Goal: Task Accomplishment & Management: Use online tool/utility

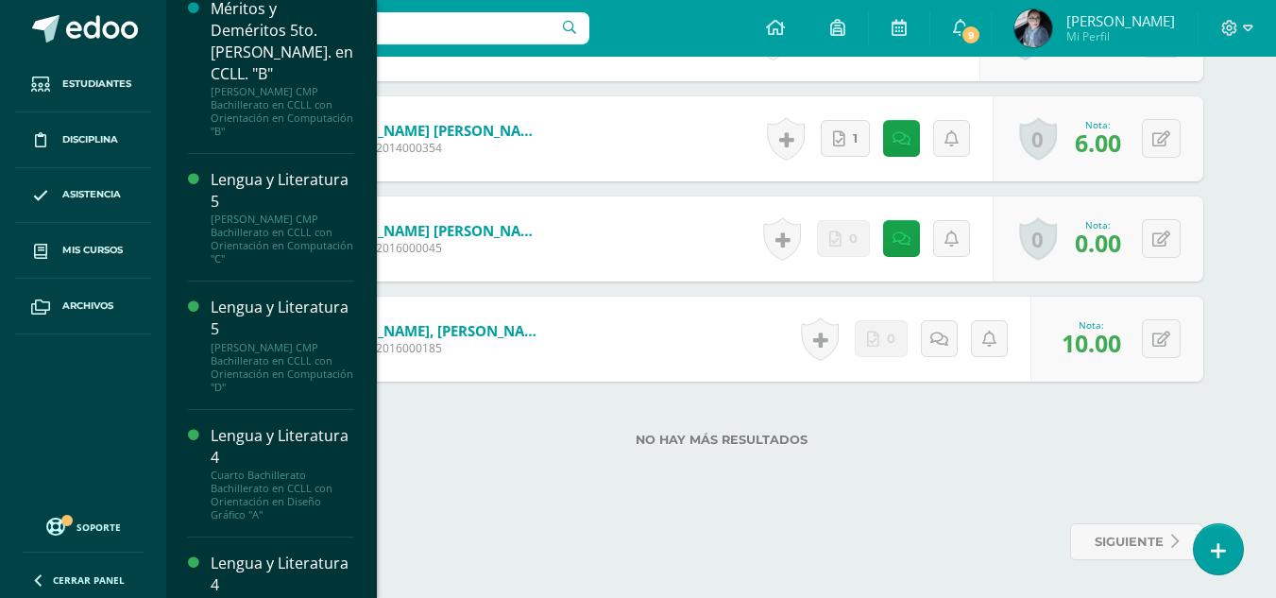
scroll to position [892, 0]
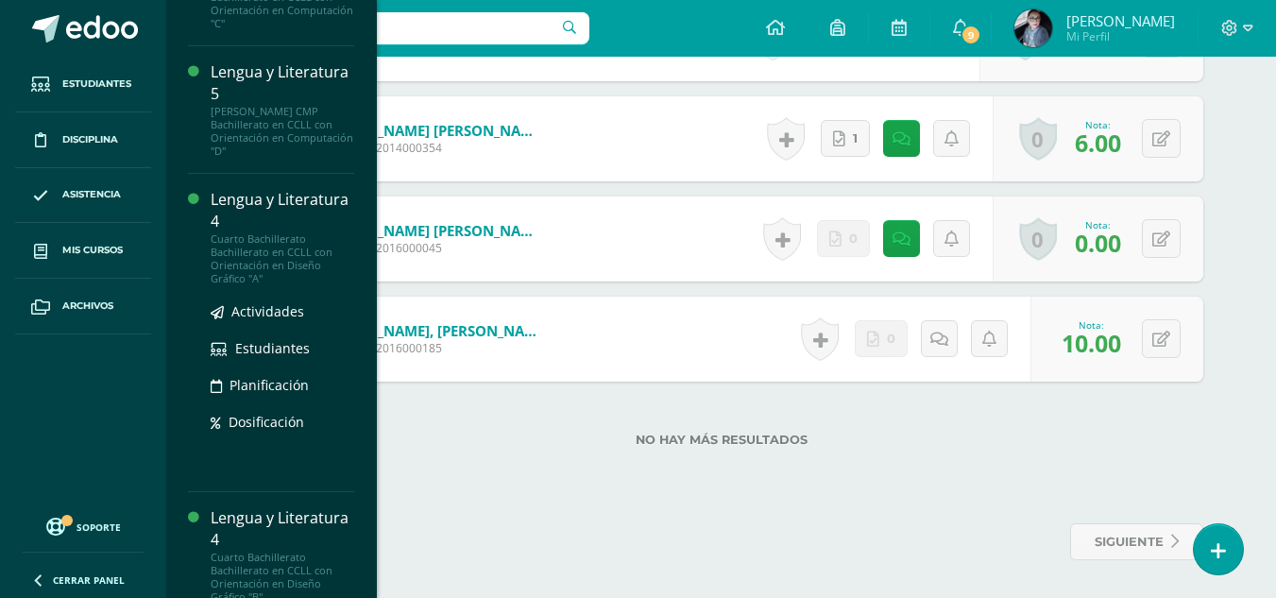
click at [256, 199] on div "Lengua y Literatura 4" at bounding box center [283, 210] width 144 height 43
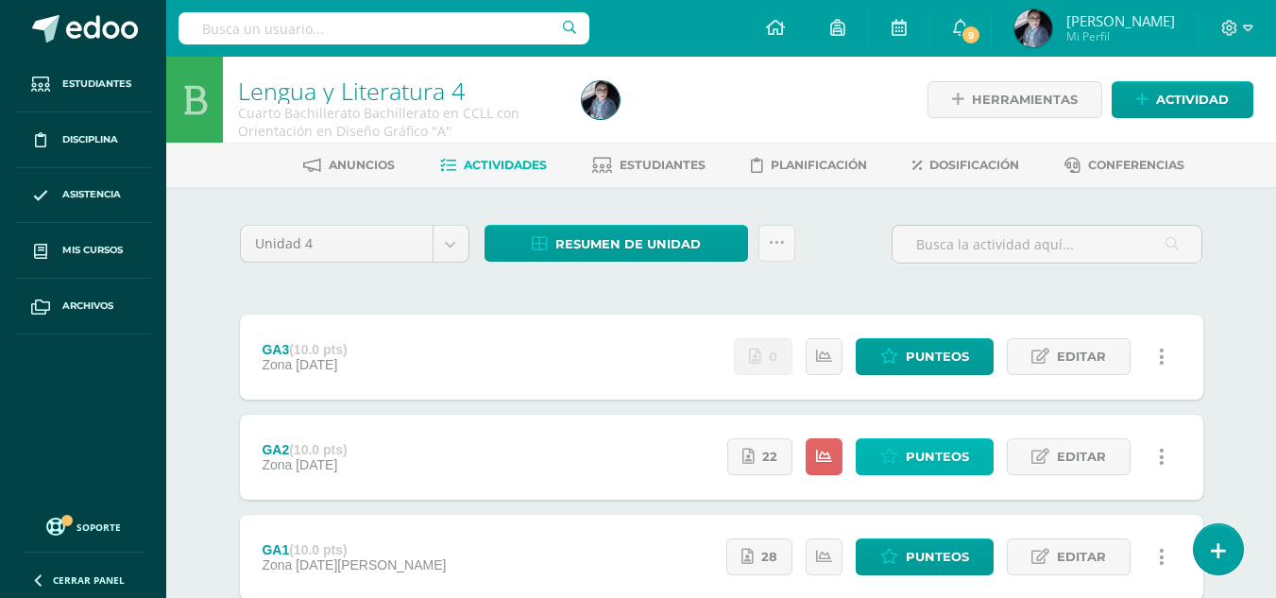
click at [964, 446] on span "Punteos" at bounding box center [937, 456] width 63 height 35
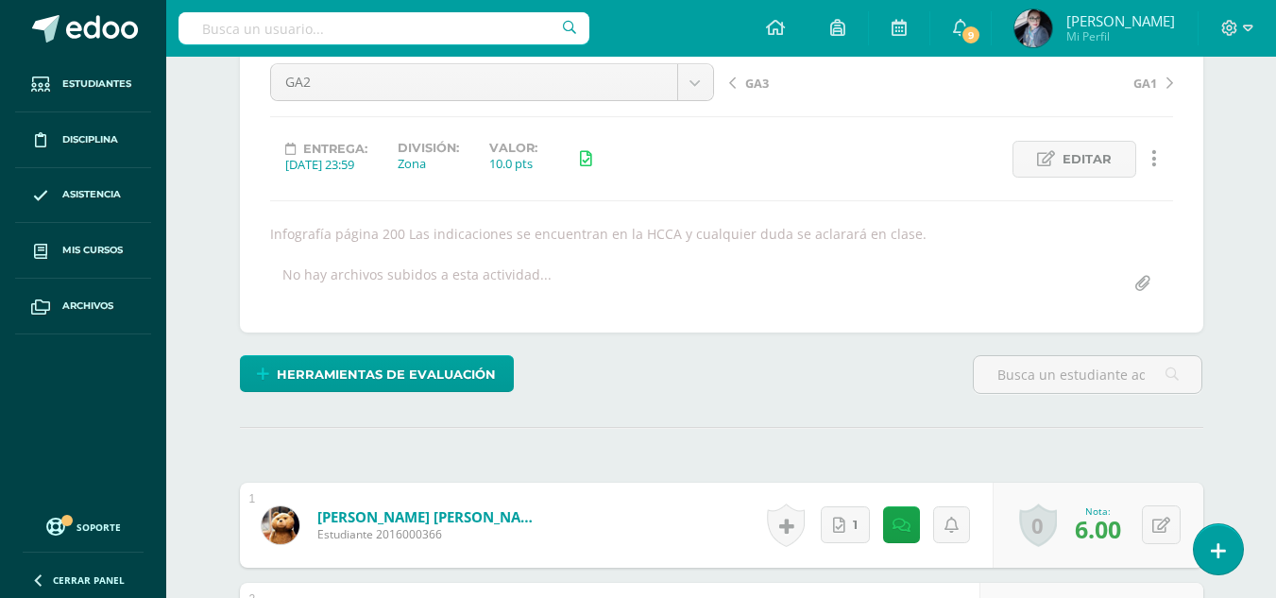
scroll to position [570, 0]
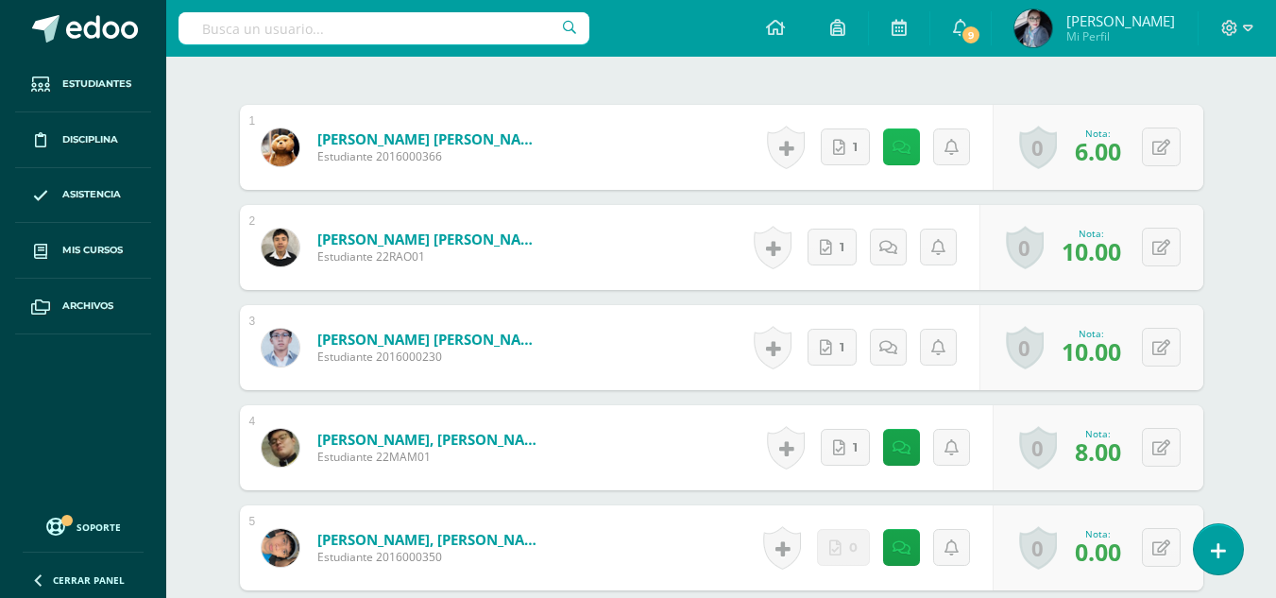
click at [914, 155] on link at bounding box center [901, 146] width 37 height 37
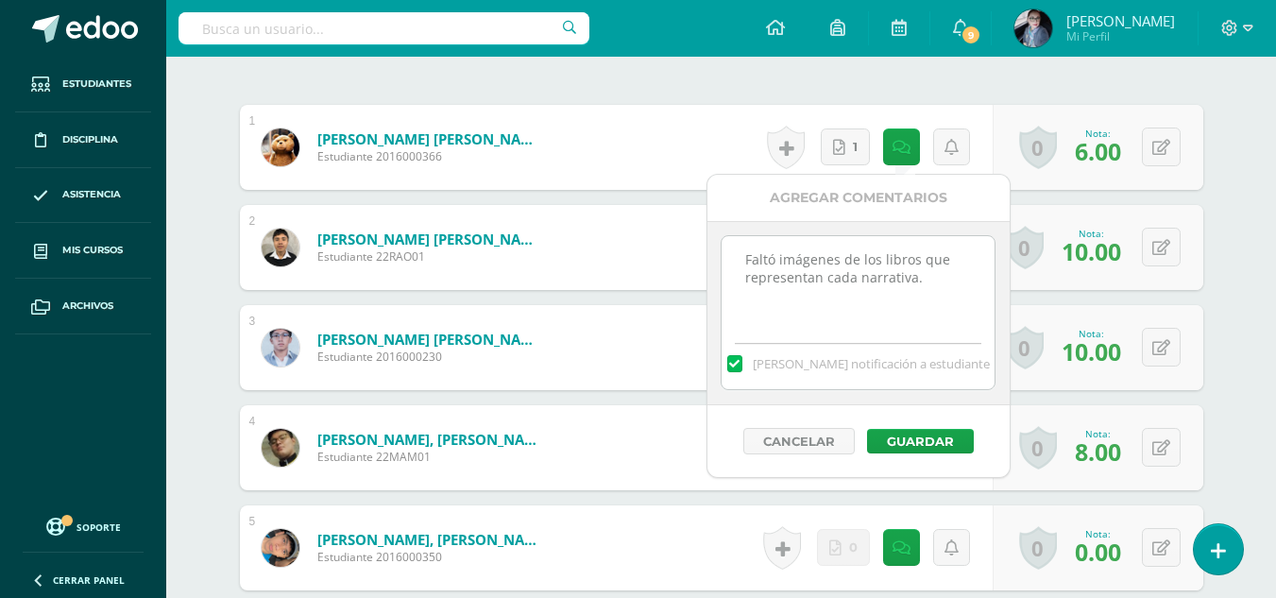
click at [931, 110] on div "Historial de actividad No hay historial para esta actividad 1" at bounding box center [876, 147] width 232 height 85
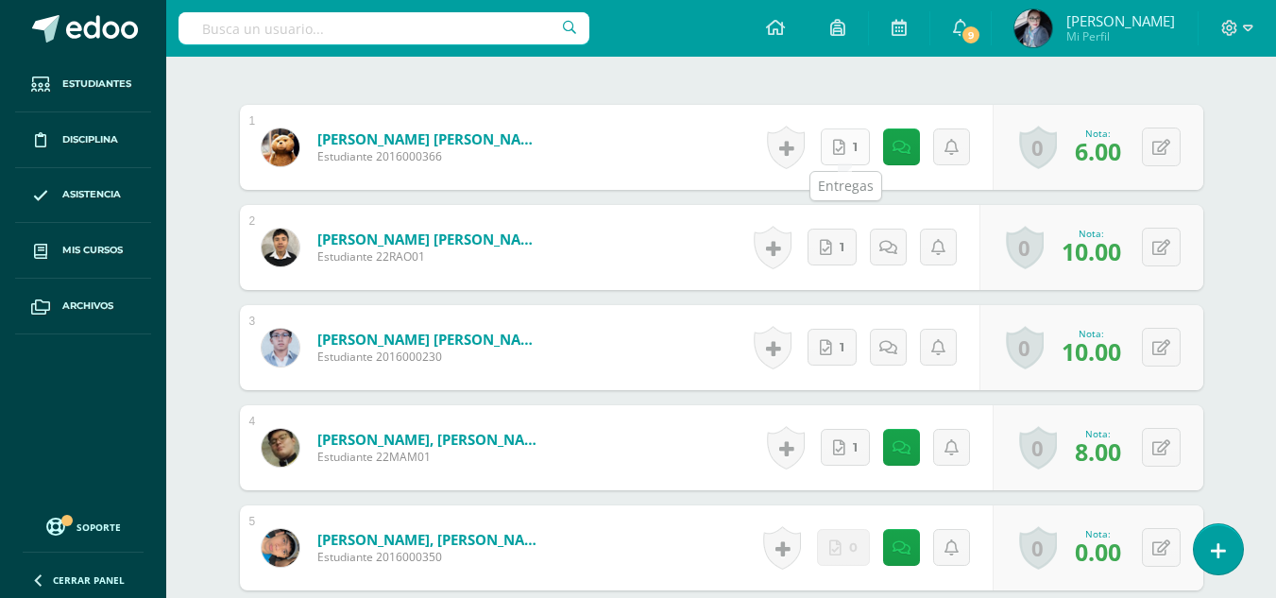
click at [844, 145] on icon at bounding box center [839, 148] width 12 height 16
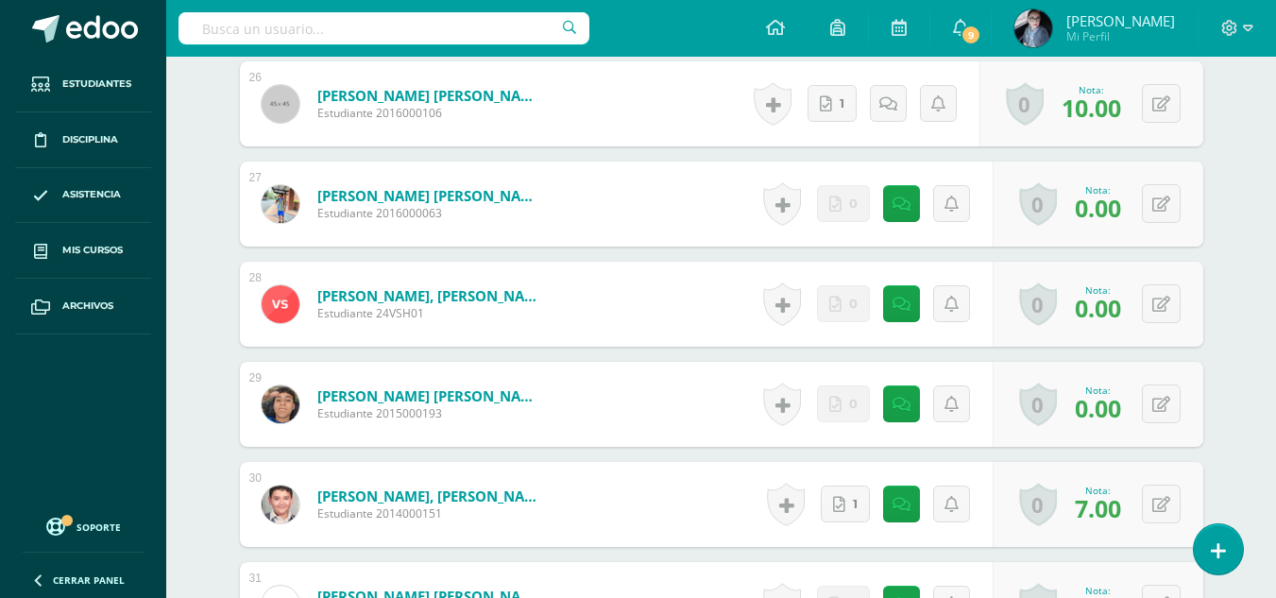
scroll to position [3120, 0]
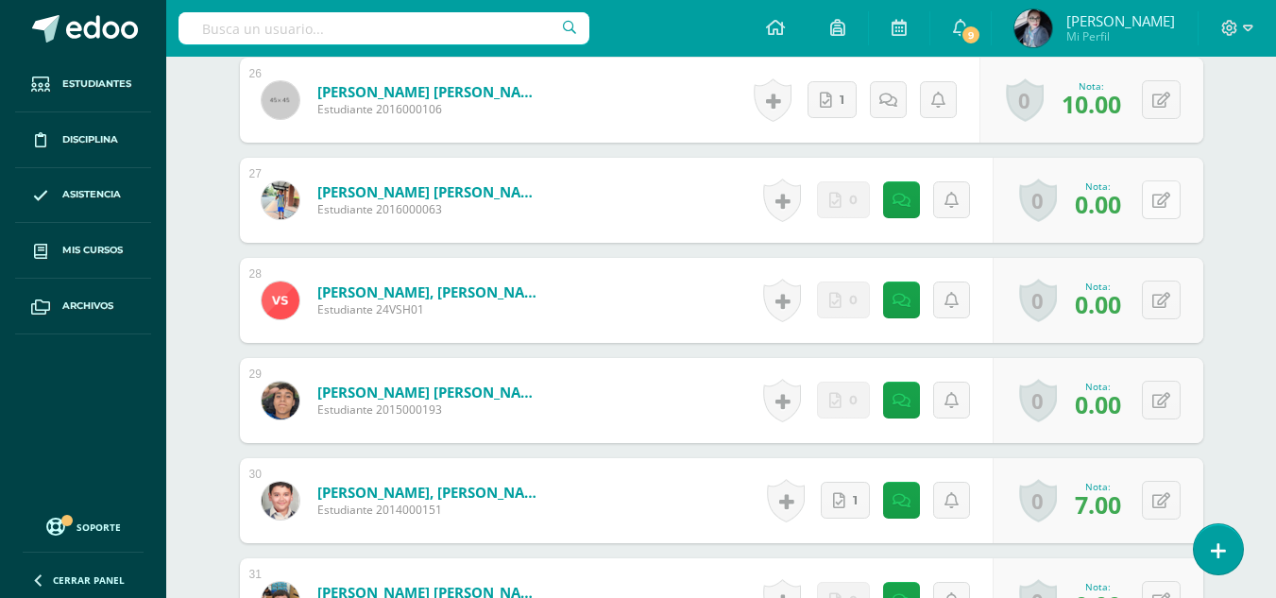
click at [1163, 202] on icon at bounding box center [1162, 201] width 18 height 16
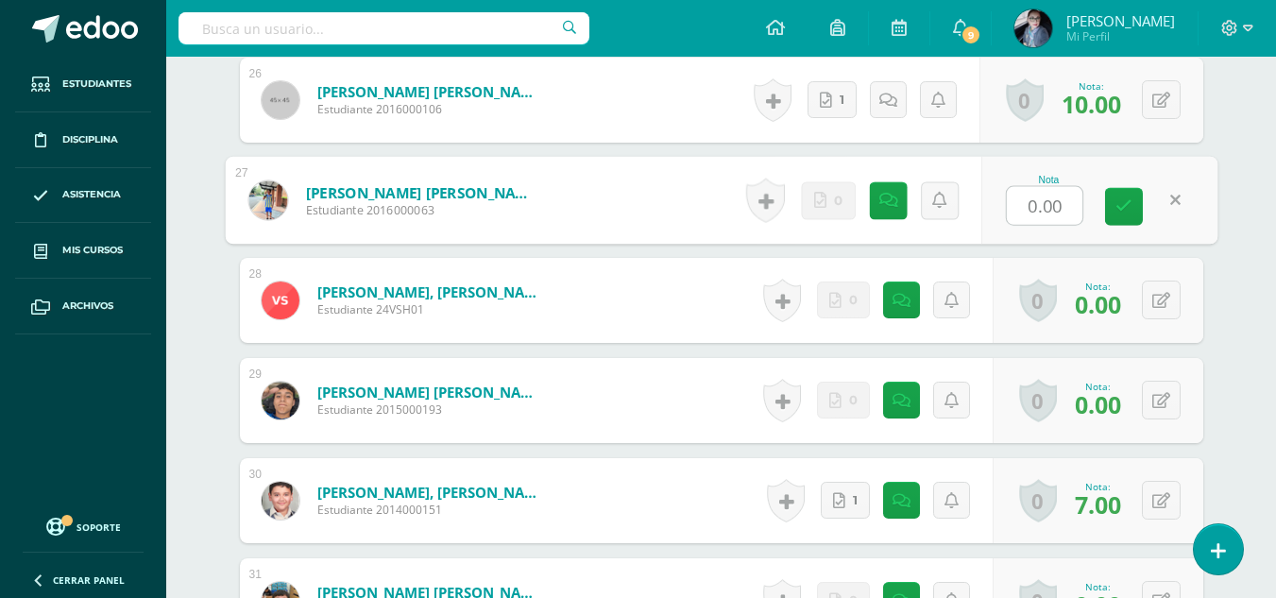
type input "5"
click at [1119, 209] on icon at bounding box center [1124, 206] width 17 height 16
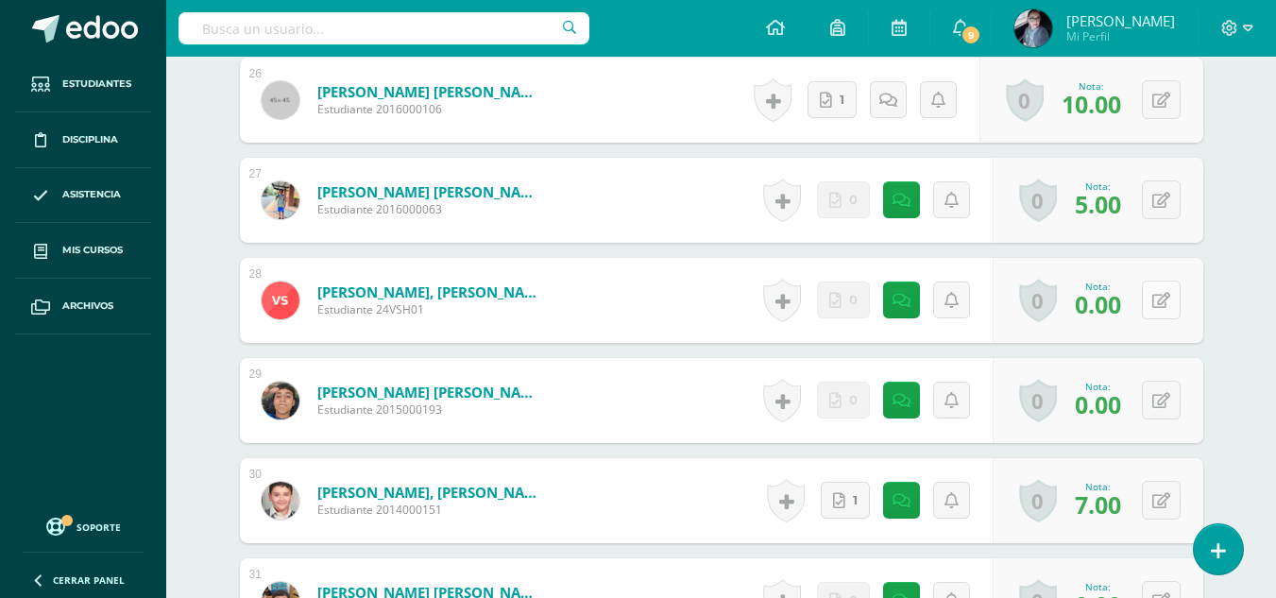
click at [1158, 299] on button at bounding box center [1161, 300] width 39 height 39
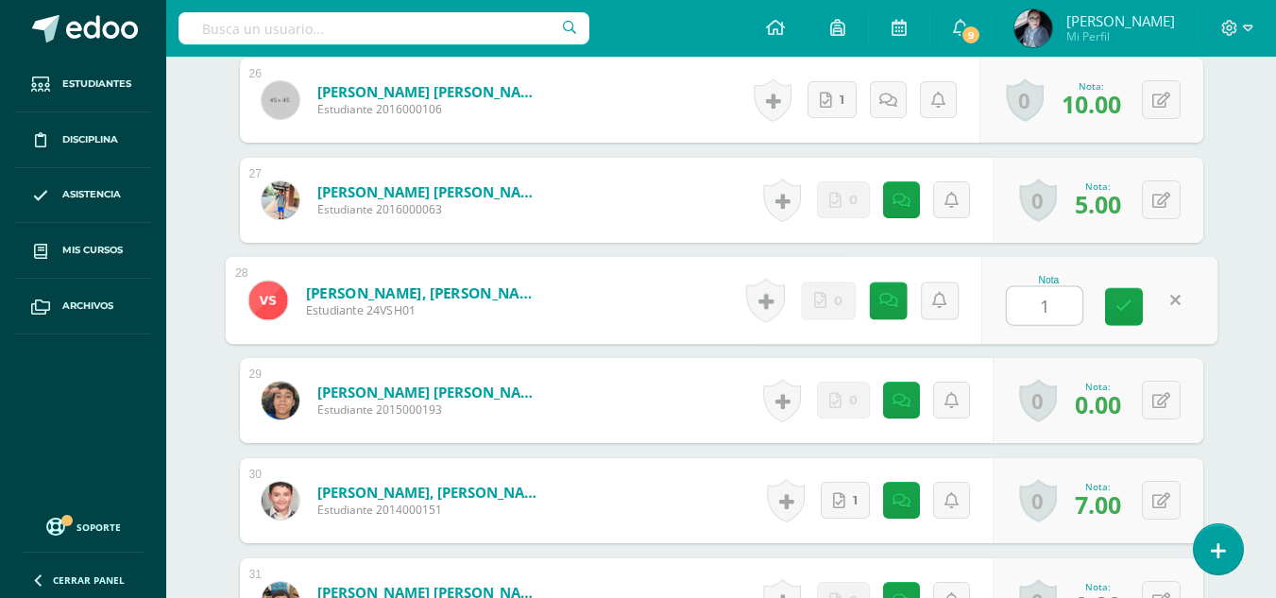
type input "10"
click at [1115, 310] on link at bounding box center [1124, 307] width 38 height 38
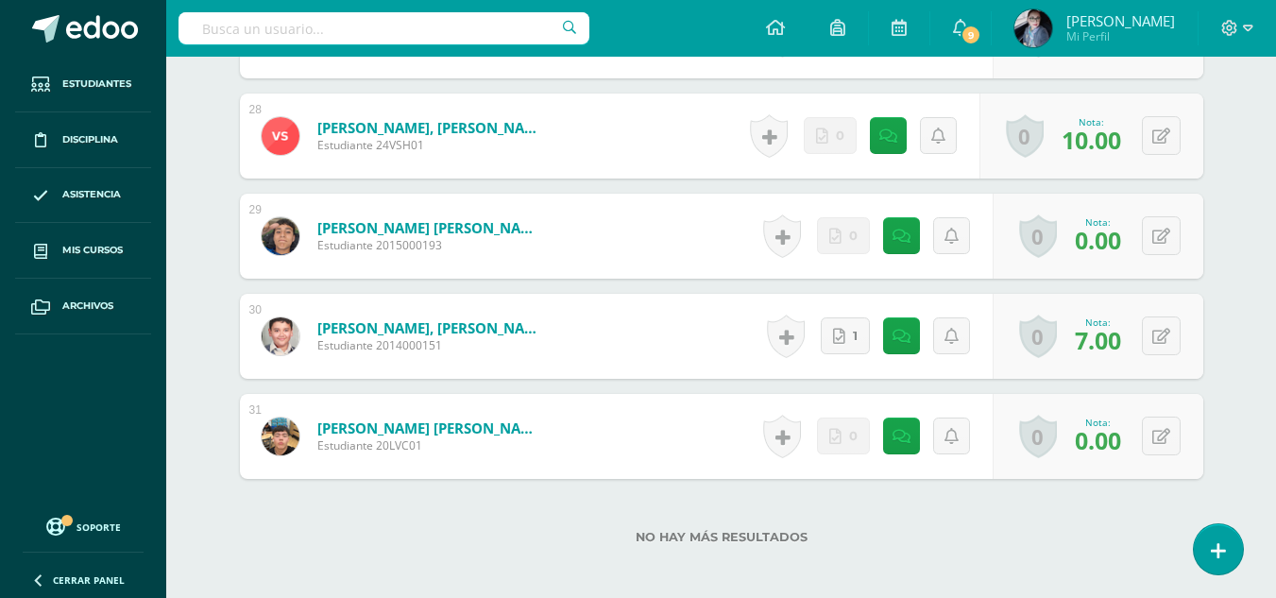
scroll to position [3309, 0]
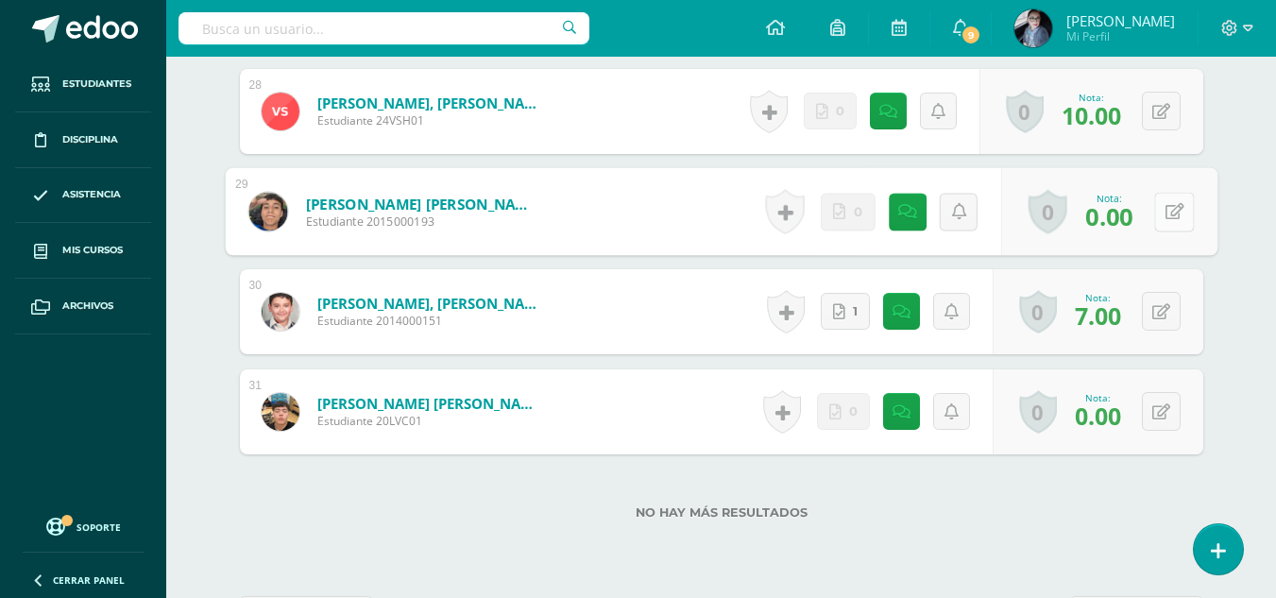
click at [1165, 214] on icon at bounding box center [1174, 211] width 19 height 16
type input "10"
click at [1129, 221] on icon at bounding box center [1124, 218] width 17 height 16
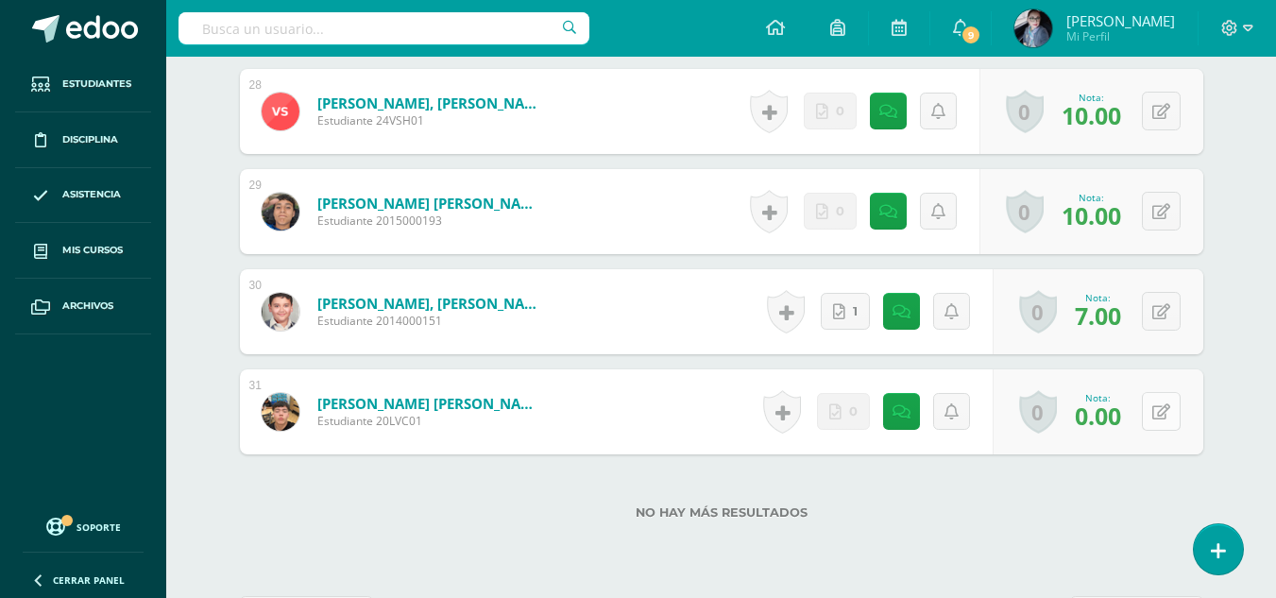
click at [1159, 416] on button at bounding box center [1161, 411] width 39 height 39
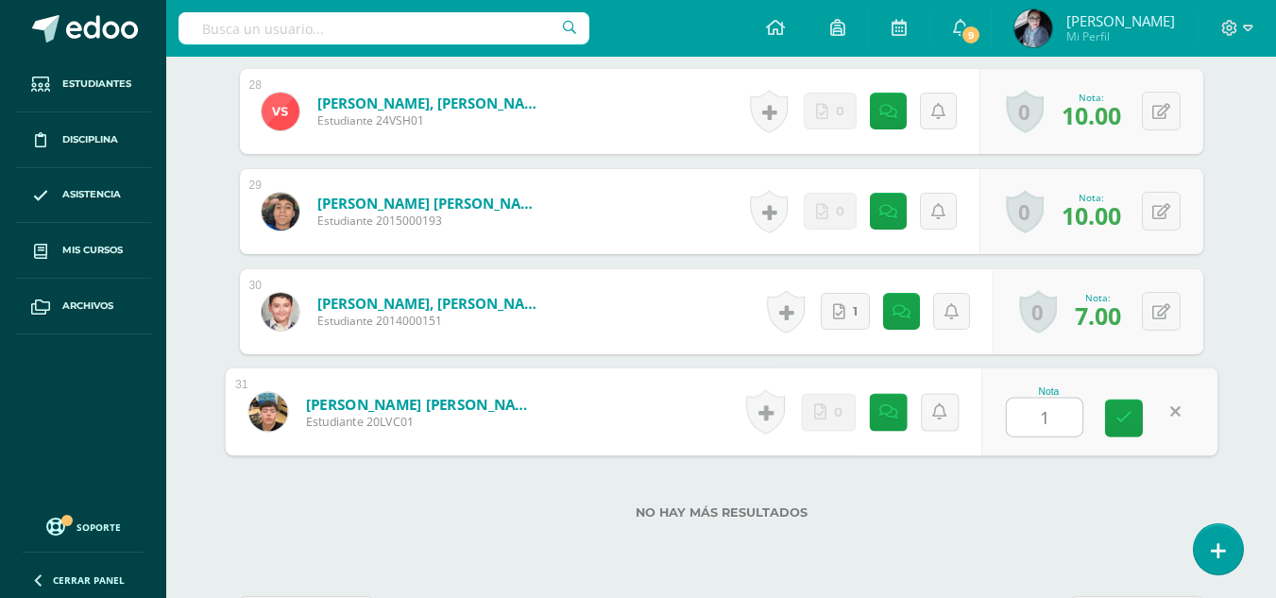
type input "10"
click at [1121, 422] on icon at bounding box center [1124, 418] width 17 height 16
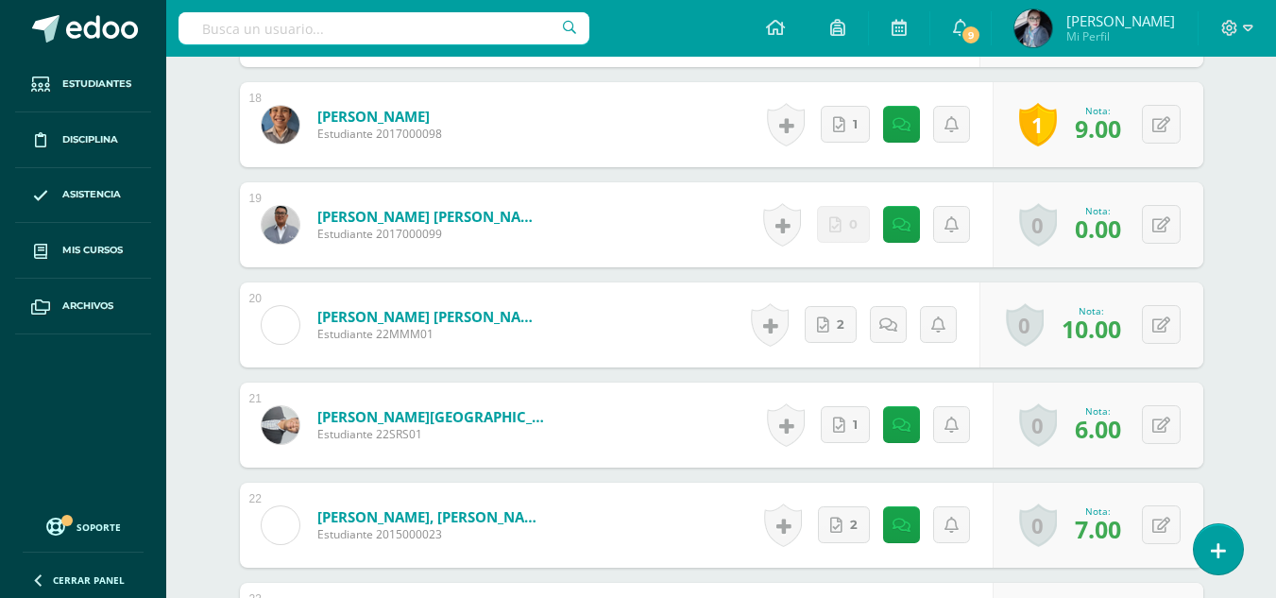
scroll to position [2176, 0]
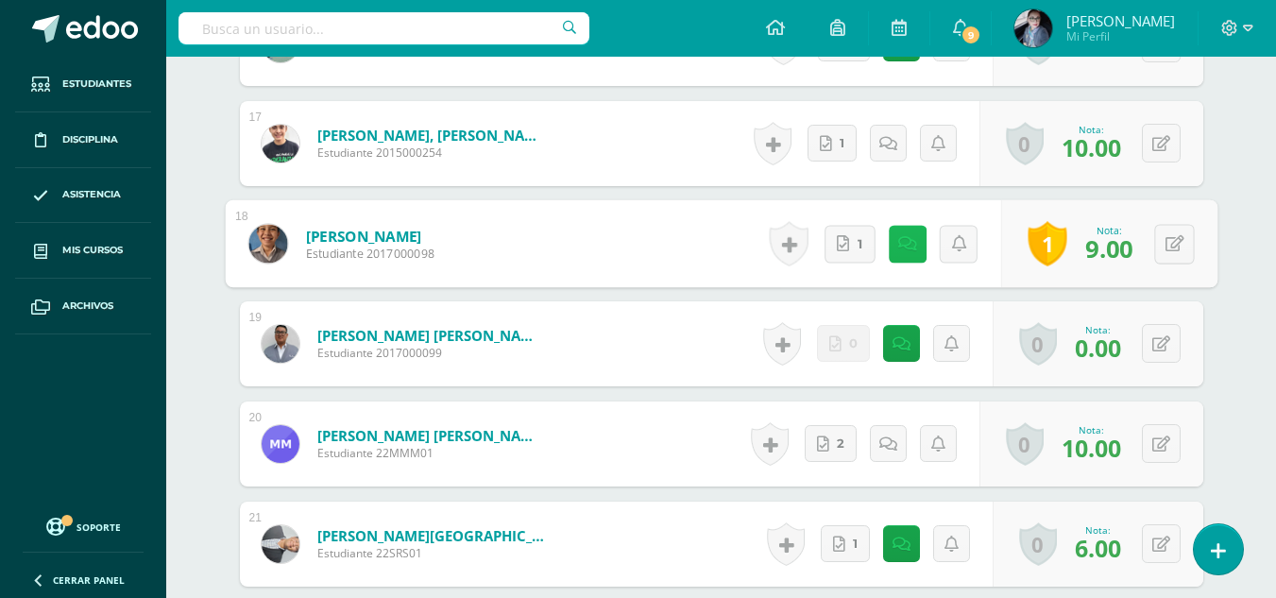
click at [914, 257] on link at bounding box center [907, 244] width 38 height 38
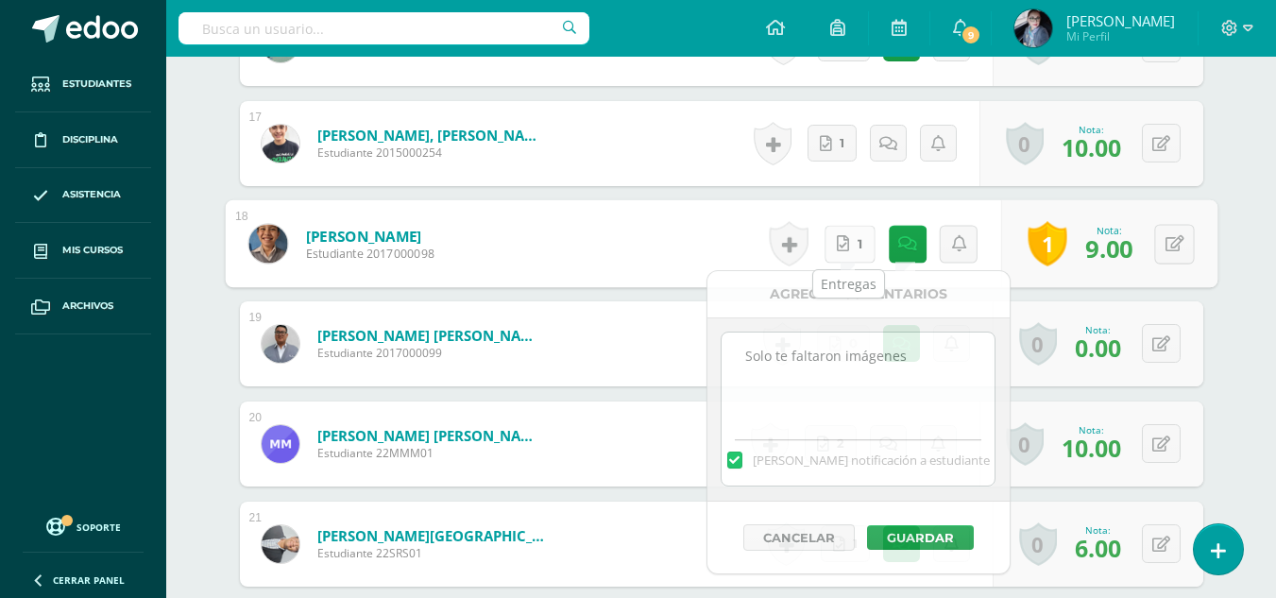
click at [849, 241] on link "1" at bounding box center [849, 244] width 51 height 38
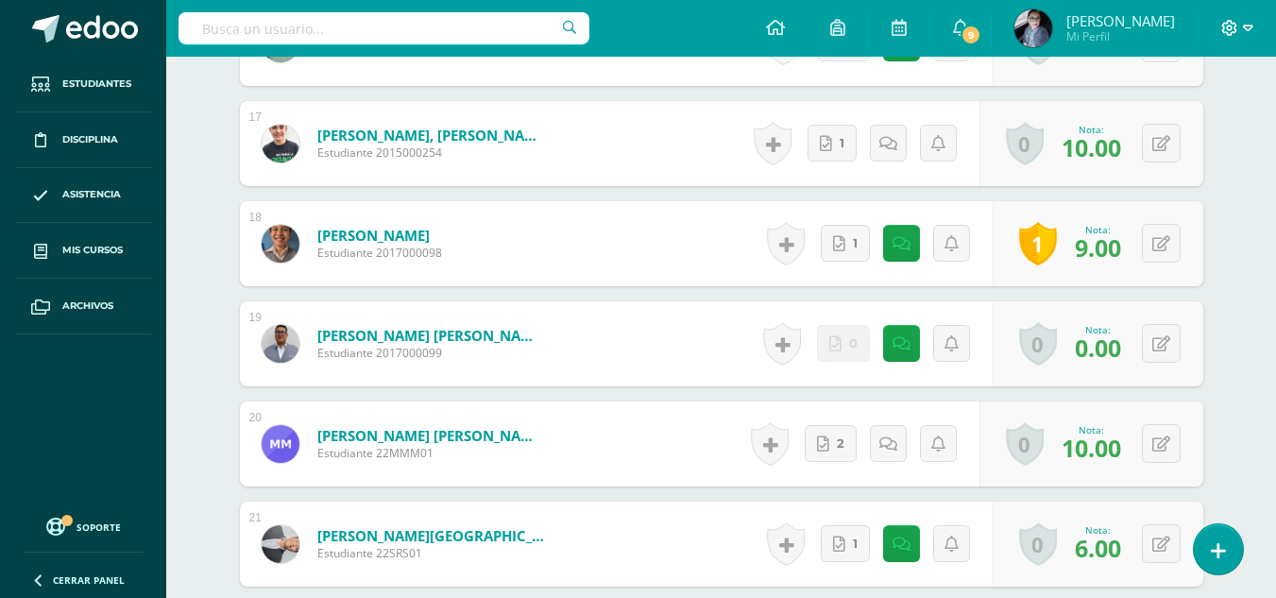
click at [1251, 32] on icon at bounding box center [1248, 28] width 10 height 17
click at [1211, 125] on span "Cerrar sesión" at bounding box center [1189, 129] width 85 height 18
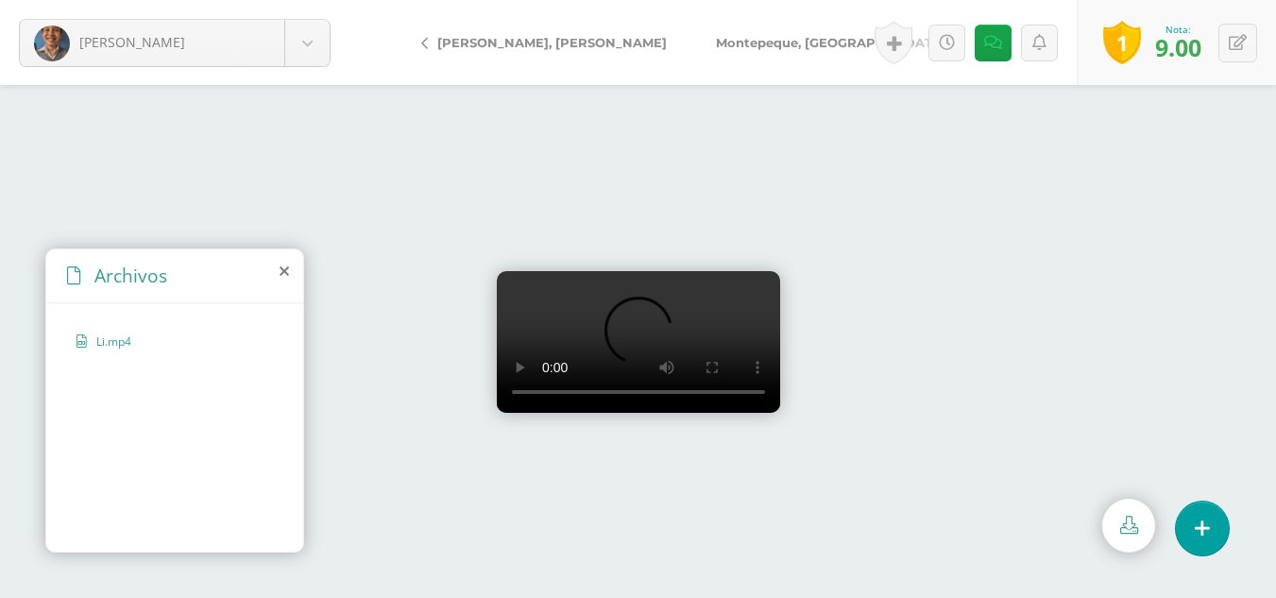
scroll to position [84, 0]
